Goal: Transaction & Acquisition: Purchase product/service

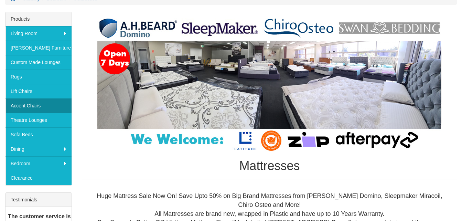
scroll to position [138, 0]
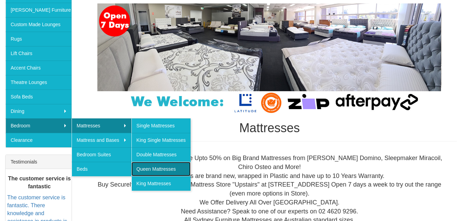
click at [151, 167] on link "Queen Mattresses" at bounding box center [160, 169] width 59 height 14
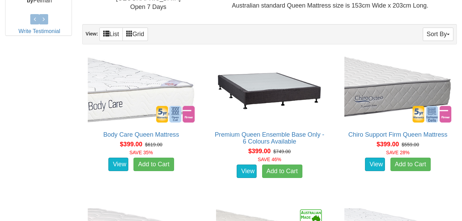
scroll to position [378, 0]
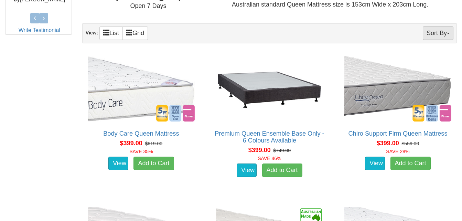
click at [444, 31] on button "Sort By" at bounding box center [438, 32] width 31 height 13
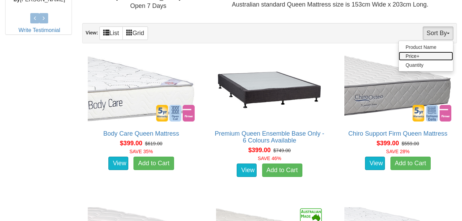
click at [414, 54] on link "Price+" at bounding box center [426, 56] width 54 height 9
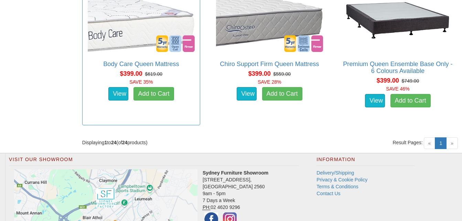
scroll to position [1514, 0]
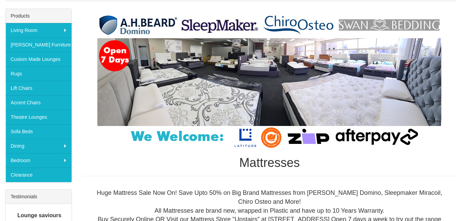
scroll to position [103, 0]
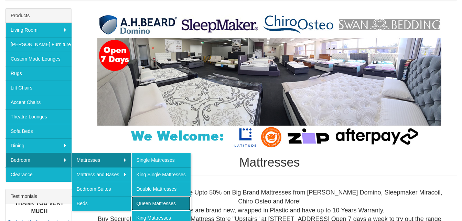
click at [149, 203] on link "Queen Mattresses" at bounding box center [160, 203] width 59 height 14
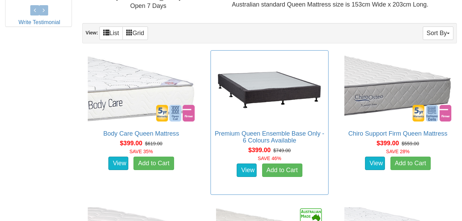
scroll to position [344, 0]
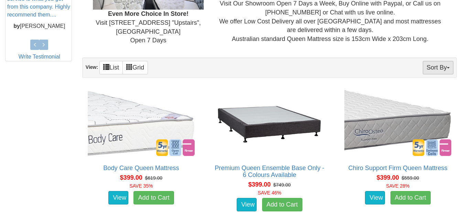
click at [441, 68] on button "Sort By" at bounding box center [438, 67] width 31 height 13
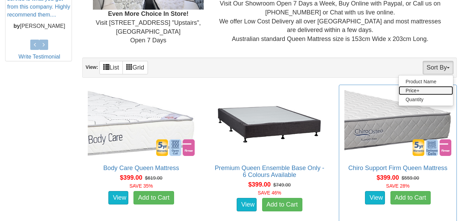
click at [412, 92] on link "Price+" at bounding box center [426, 90] width 54 height 9
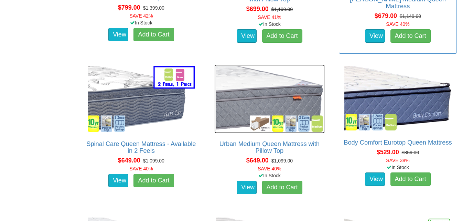
scroll to position [1135, 0]
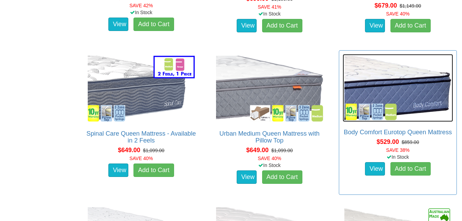
click at [395, 91] on img at bounding box center [398, 88] width 110 height 68
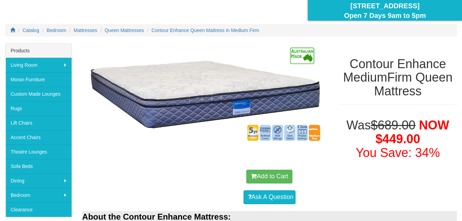
scroll to position [74, 0]
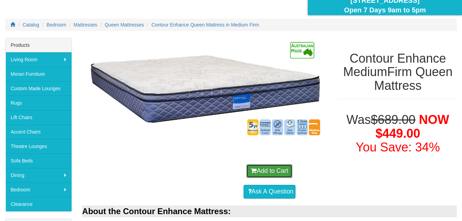
click at [259, 169] on button "Add to Cart" at bounding box center [269, 171] width 46 height 14
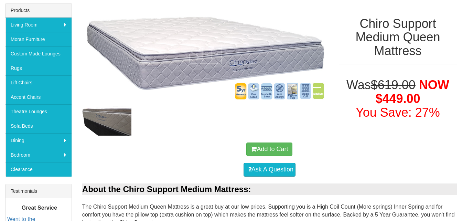
scroll to position [103, 0]
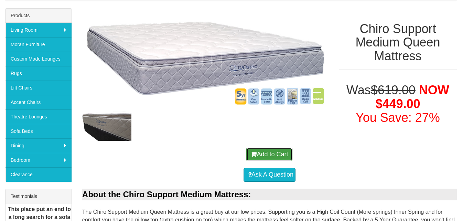
click at [259, 156] on button "Add to Cart" at bounding box center [269, 155] width 46 height 14
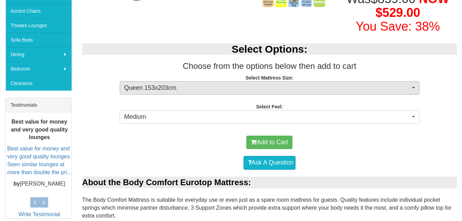
scroll to position [206, 0]
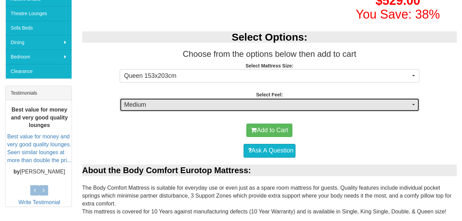
click at [230, 107] on span "Medium" at bounding box center [267, 104] width 286 height 9
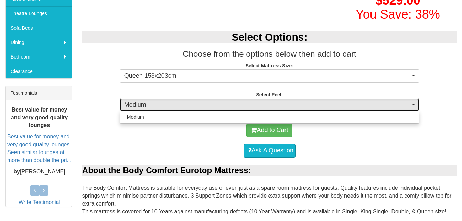
click at [230, 107] on span "Medium" at bounding box center [267, 104] width 286 height 9
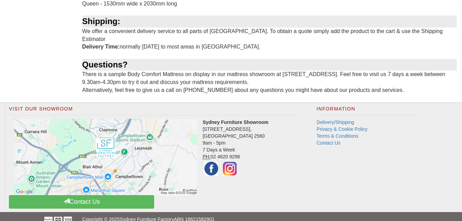
scroll to position [730, 0]
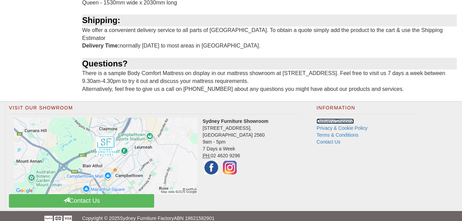
click at [334, 118] on link "Delivery/Shipping" at bounding box center [334, 121] width 37 height 6
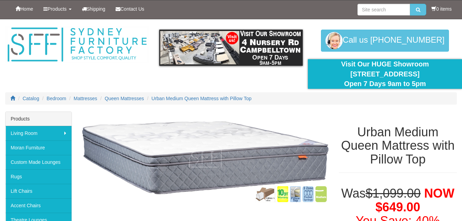
click at [237, 92] on ol "Catalog Bedroom Mattresses Queen Mattresses Urban Medium Queen Mattress with Pi…" at bounding box center [231, 98] width 452 height 12
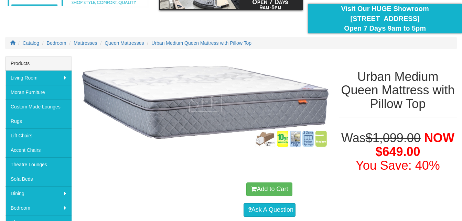
scroll to position [69, 0]
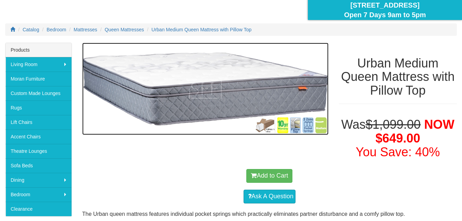
click at [269, 126] on img at bounding box center [205, 89] width 246 height 93
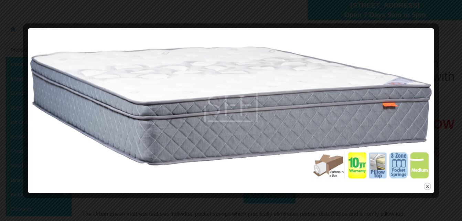
click at [208, 19] on div at bounding box center [231, 110] width 462 height 221
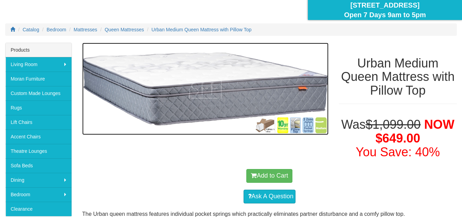
click at [295, 124] on img at bounding box center [205, 89] width 246 height 93
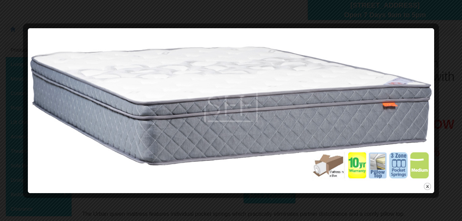
click at [446, 17] on div at bounding box center [231, 110] width 462 height 221
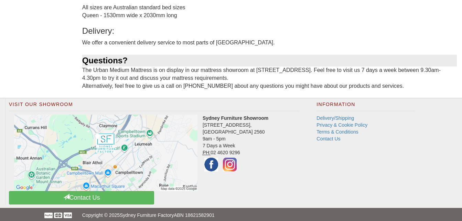
scroll to position [533, 0]
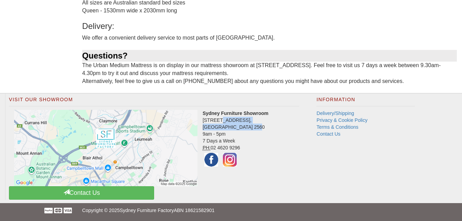
drag, startPoint x: 203, startPoint y: 121, endPoint x: 265, endPoint y: 126, distance: 62.5
click at [265, 126] on address "Sydney Furniture Showroom 4 Nursery Road, Campbelltown NSW 2560 9am - 5pm 7 Day…" at bounding box center [154, 139] width 290 height 58
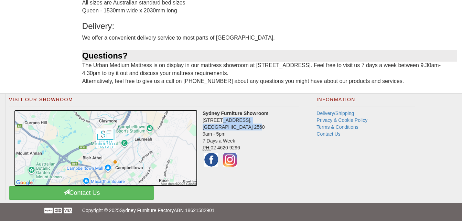
click at [108, 139] on img at bounding box center [105, 148] width 183 height 76
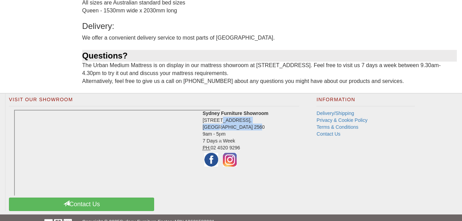
scroll to position [544, 0]
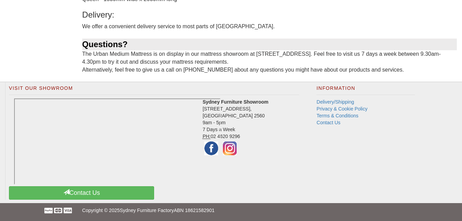
click at [298, 154] on address "Sydney Furniture Showroom 4 Nursery Road, Campbelltown NSW 2560 9am - 5pm 7 Day…" at bounding box center [154, 127] width 290 height 58
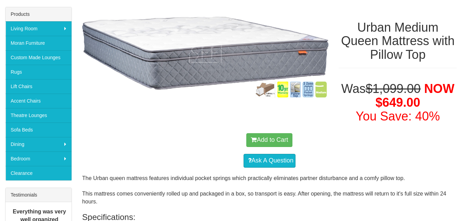
scroll to position [97, 0]
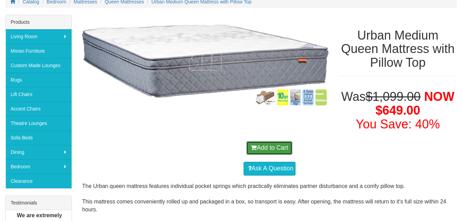
click at [257, 147] on button "Add to Cart" at bounding box center [269, 148] width 46 height 14
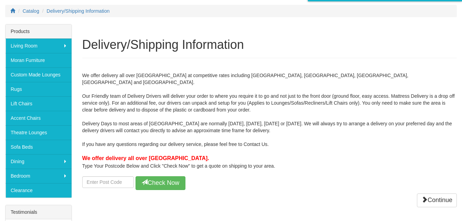
scroll to position [103, 0]
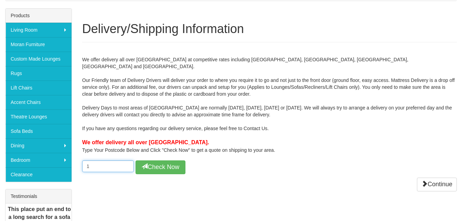
click at [124, 160] on input "1" at bounding box center [108, 166] width 52 height 12
type input "1"
type input "3"
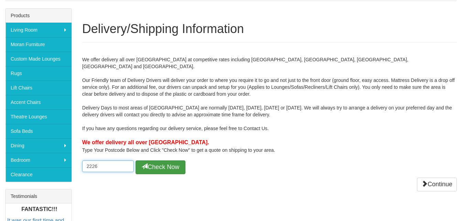
type input "2226"
click at [164, 160] on button "Check Now" at bounding box center [161, 167] width 50 height 14
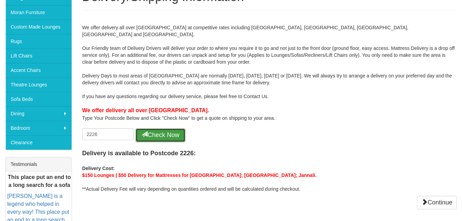
scroll to position [138, 0]
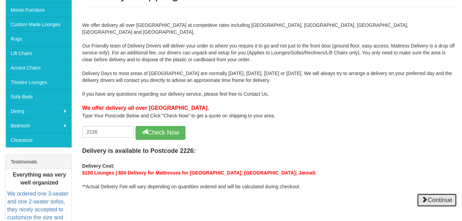
click at [426, 196] on link "Continue" at bounding box center [437, 200] width 40 height 14
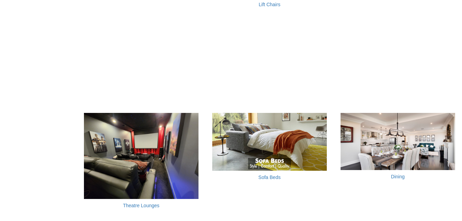
scroll to position [550, 0]
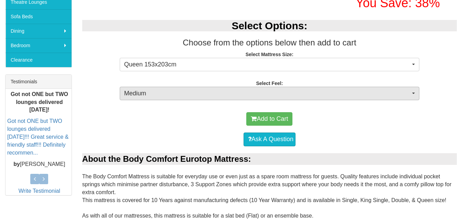
scroll to position [206, 0]
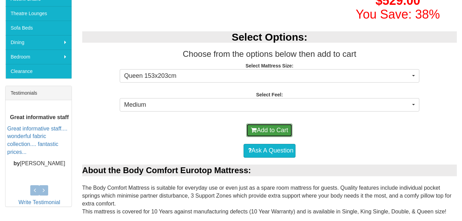
click at [264, 128] on button "Add to Cart" at bounding box center [269, 131] width 46 height 14
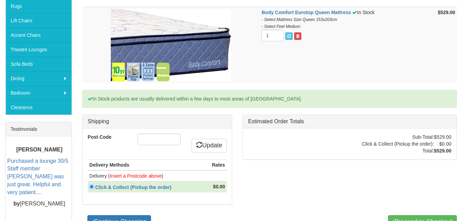
scroll to position [206, 0]
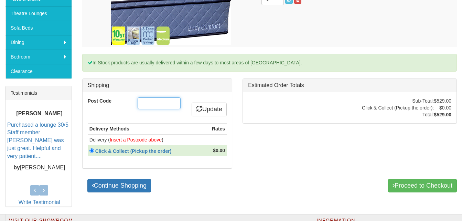
click at [152, 104] on input "Post Code" at bounding box center [159, 103] width 43 height 12
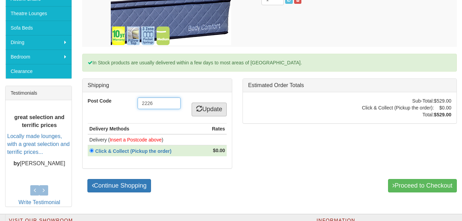
type input "2226"
click at [208, 105] on link "Update" at bounding box center [209, 110] width 35 height 14
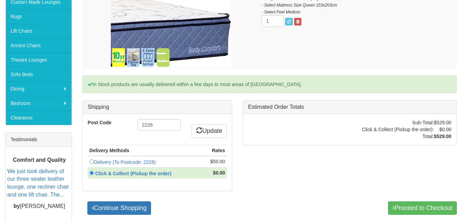
scroll to position [172, 0]
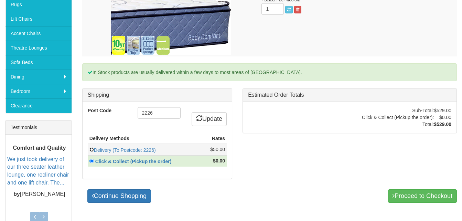
click at [92, 151] on input "radio" at bounding box center [91, 149] width 4 height 4
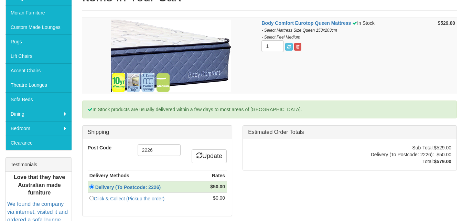
scroll to position [138, 0]
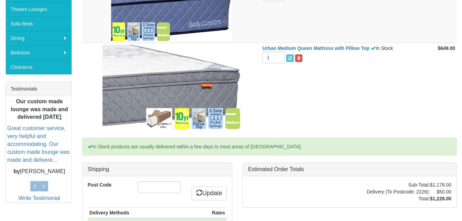
scroll to position [206, 0]
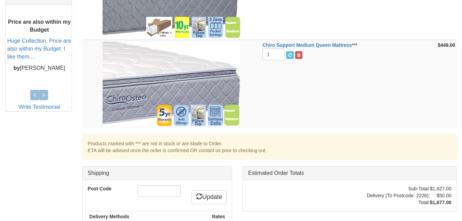
scroll to position [310, 0]
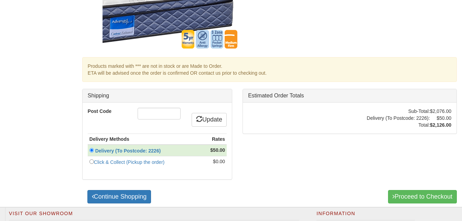
scroll to position [482, 0]
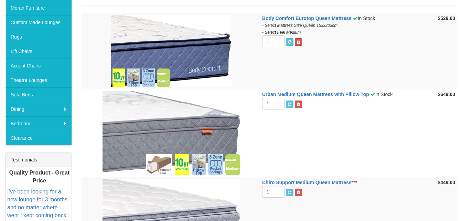
scroll to position [138, 0]
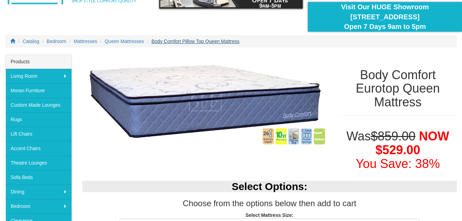
scroll to position [69, 0]
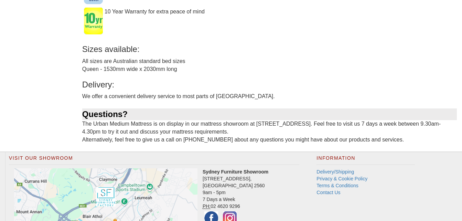
scroll to position [516, 0]
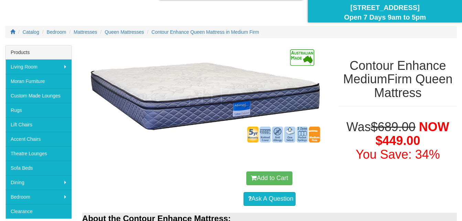
scroll to position [34, 0]
